Goal: Register for event/course

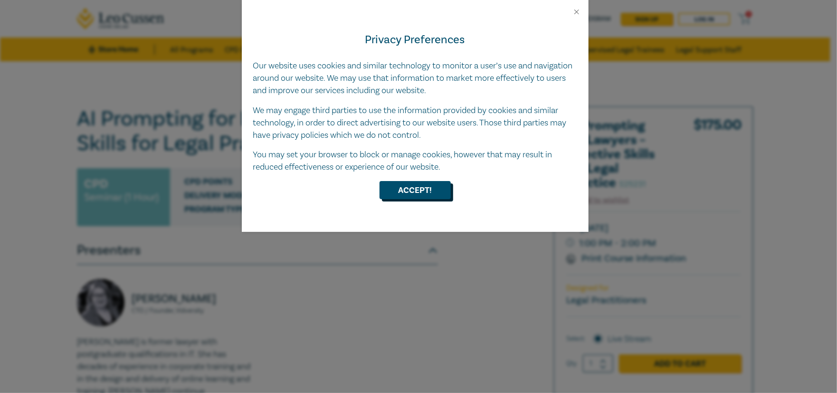
click at [393, 195] on button "Accept!" at bounding box center [415, 190] width 71 height 18
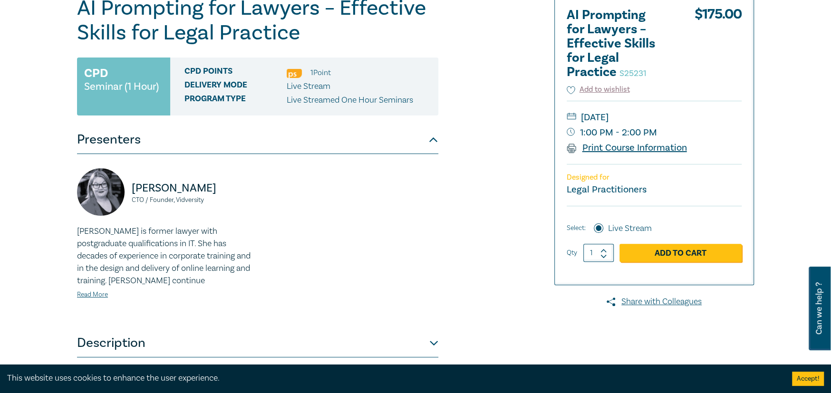
scroll to position [48, 0]
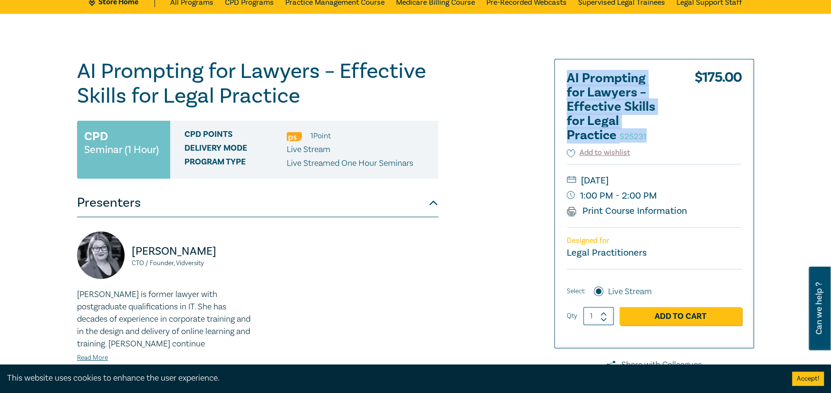
drag, startPoint x: 568, startPoint y: 74, endPoint x: 653, endPoint y: 143, distance: 109.5
click at [653, 143] on div "AI Prompting for Lawyers – Effective Skills for Legal Practice S25231 $ 175.00" at bounding box center [653, 109] width 175 height 76
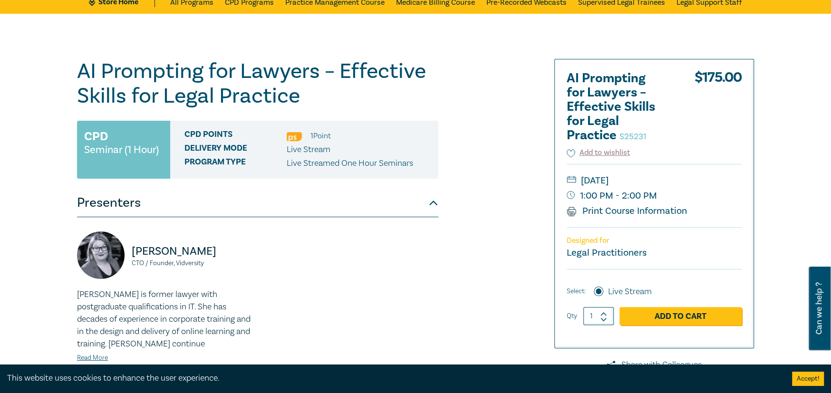
click at [697, 134] on div "$ 175.00" at bounding box center [718, 109] width 48 height 76
click at [593, 152] on button "Add to wishlist" at bounding box center [597, 152] width 63 height 11
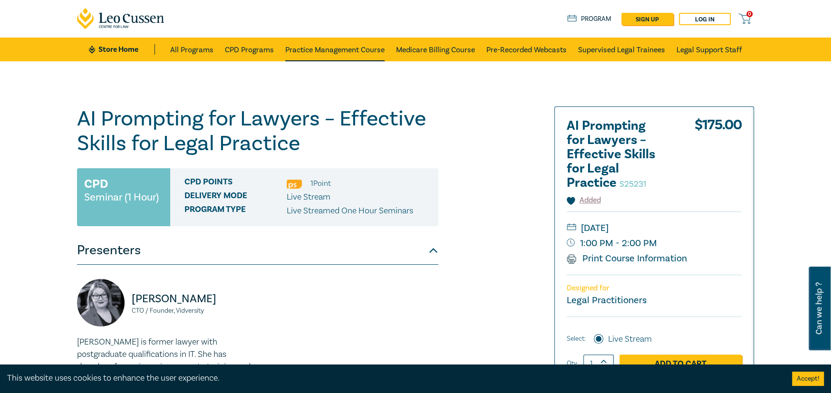
click at [346, 50] on link "Practice Management Course" at bounding box center [334, 50] width 99 height 24
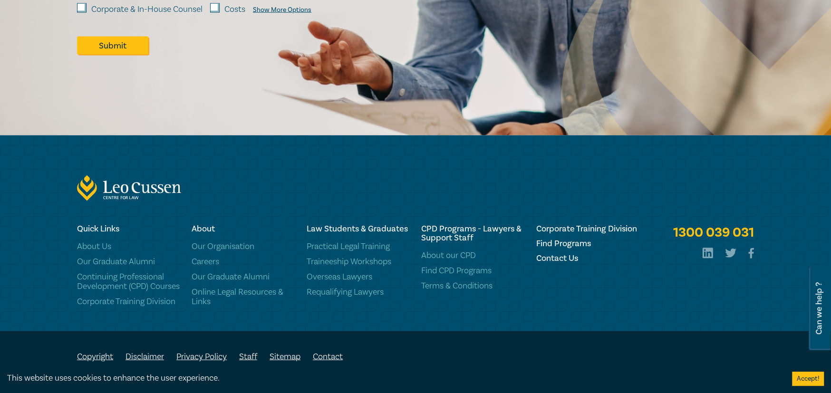
scroll to position [1663, 0]
click at [100, 277] on link "Continuing Professional Development (CPD) Courses" at bounding box center [128, 281] width 103 height 19
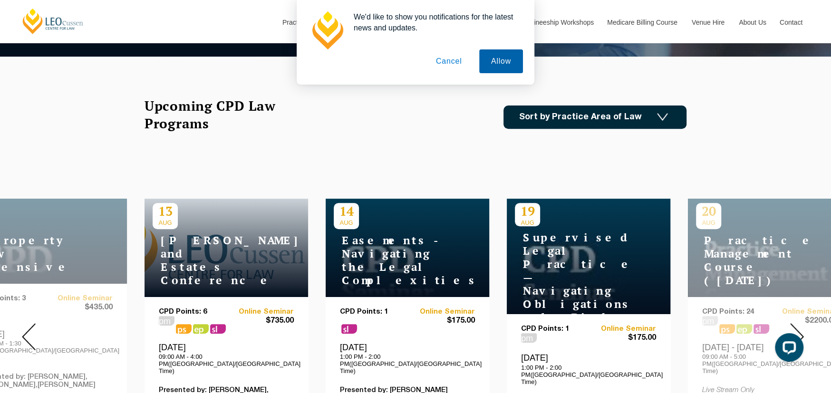
click at [493, 63] on button "Allow" at bounding box center [501, 61] width 44 height 24
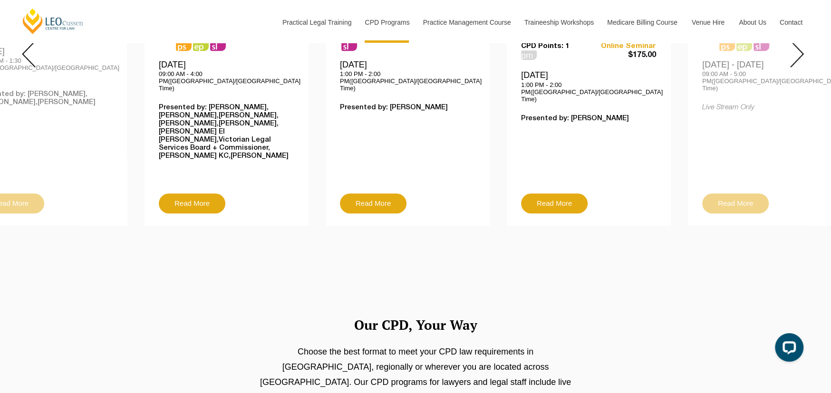
scroll to position [523, 0]
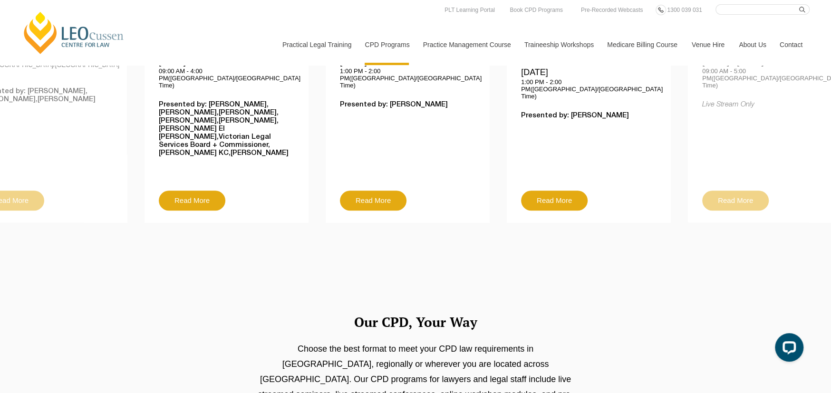
click at [736, 8] on input "Search here" at bounding box center [762, 9] width 94 height 10
type input "AI course"
click at [799, 4] on button "submit" at bounding box center [804, 9] width 10 height 10
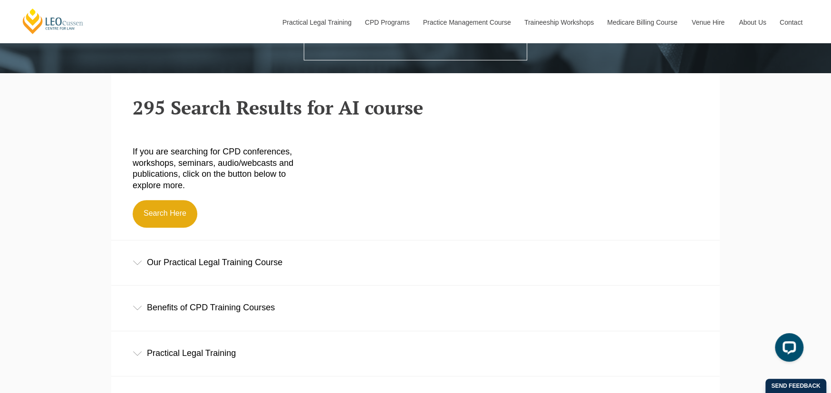
scroll to position [333, 0]
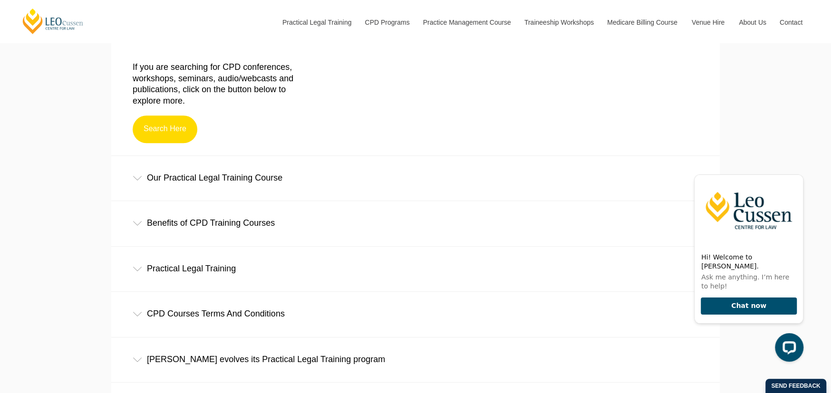
click at [164, 137] on link "Search Here" at bounding box center [165, 129] width 65 height 28
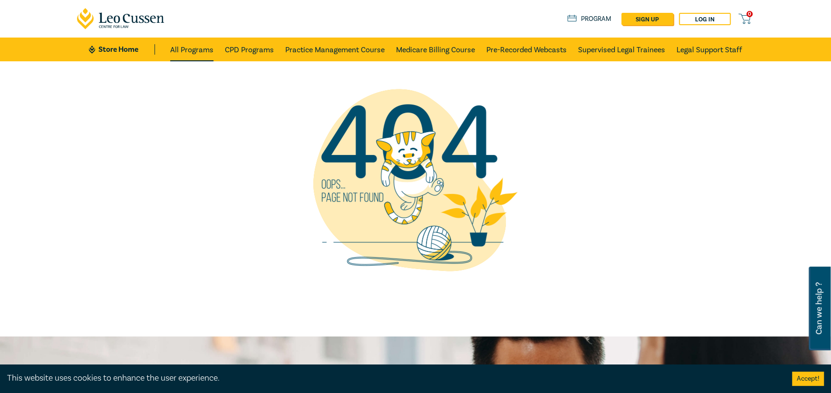
click at [192, 48] on link "All Programs" at bounding box center [191, 50] width 43 height 24
